Goal: Information Seeking & Learning: Learn about a topic

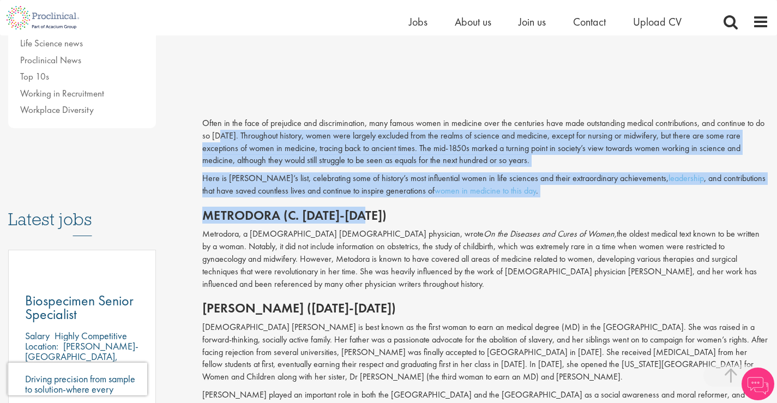
drag, startPoint x: 219, startPoint y: 133, endPoint x: 368, endPoint y: 222, distance: 173.9
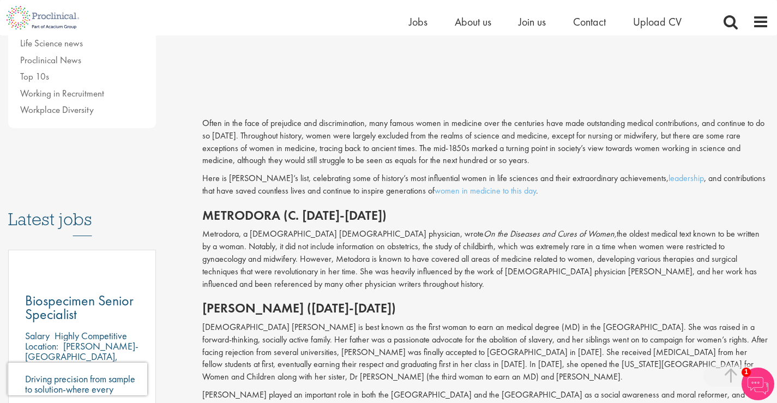
click at [367, 254] on p "Metrodora, a [DEMOGRAPHIC_DATA] [DEMOGRAPHIC_DATA] physician, wrote On the Dise…" at bounding box center [485, 259] width 567 height 62
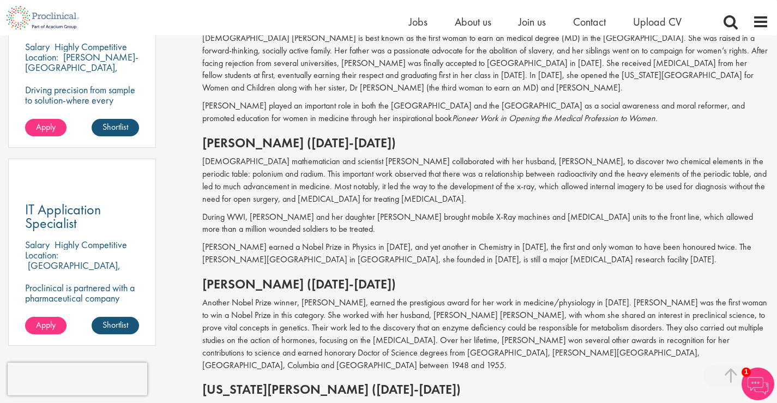
scroll to position [699, 0]
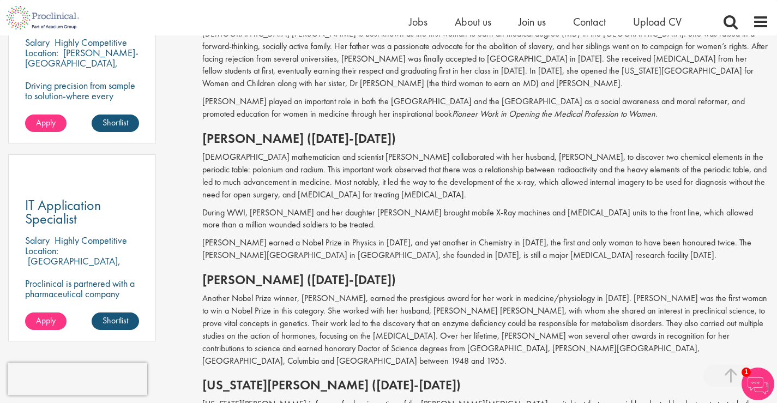
click at [384, 207] on p "During WWI, [PERSON_NAME] and her daughter [PERSON_NAME] brought mobile X-Ray m…" at bounding box center [485, 219] width 567 height 25
drag, startPoint x: 406, startPoint y: 204, endPoint x: 523, endPoint y: 201, distance: 116.7
click at [523, 207] on p "During WWI, [PERSON_NAME] and her daughter [PERSON_NAME] brought mobile X-Ray m…" at bounding box center [485, 219] width 567 height 25
click at [524, 207] on p "During WWI, [PERSON_NAME] and her daughter [PERSON_NAME] brought mobile X-Ray m…" at bounding box center [485, 219] width 567 height 25
click at [525, 207] on p "During WWI, [PERSON_NAME] and her daughter [PERSON_NAME] brought mobile X-Ray m…" at bounding box center [485, 219] width 567 height 25
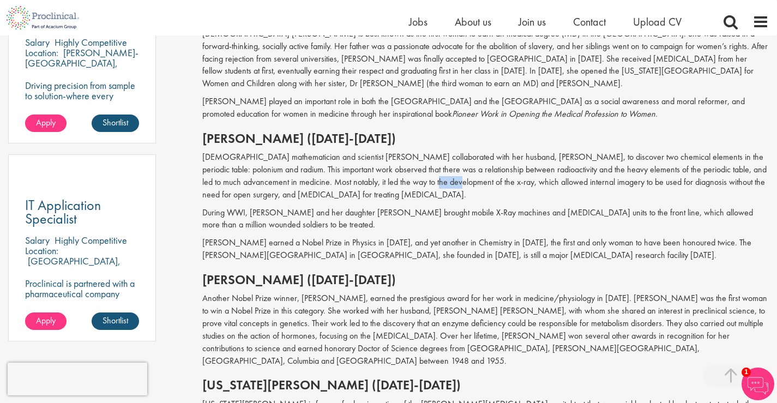
drag, startPoint x: 384, startPoint y: 170, endPoint x: 404, endPoint y: 170, distance: 20.2
click at [404, 170] on p "[DEMOGRAPHIC_DATA] mathematician and scientist [PERSON_NAME] collaborated with …" at bounding box center [485, 176] width 567 height 50
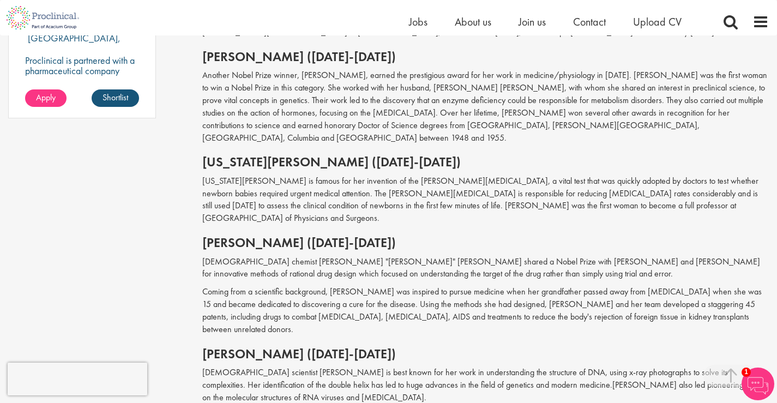
scroll to position [918, 0]
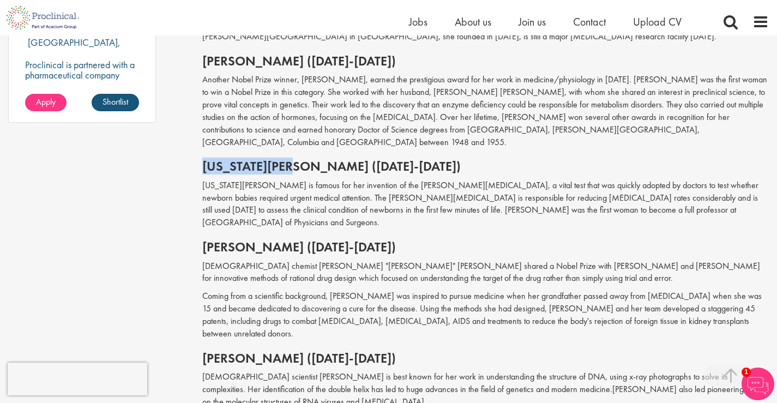
drag, startPoint x: 197, startPoint y: 142, endPoint x: 302, endPoint y: 143, distance: 104.7
click at [302, 143] on div "The 10 most influential women in the history of medicine our consultant managin…" at bounding box center [485, 71] width 583 height 1734
copy h2 "[US_STATE][PERSON_NAME]"
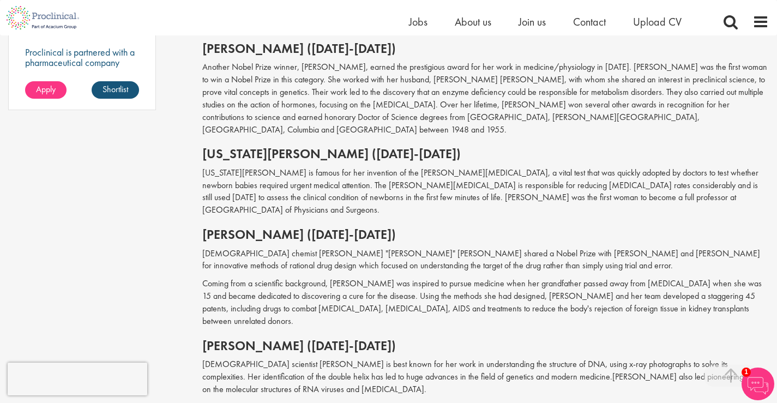
click at [616, 167] on p "[US_STATE][PERSON_NAME] is famous for her invention of the [PERSON_NAME][MEDICA…" at bounding box center [485, 192] width 567 height 50
